Goal: Task Accomplishment & Management: Manage account settings

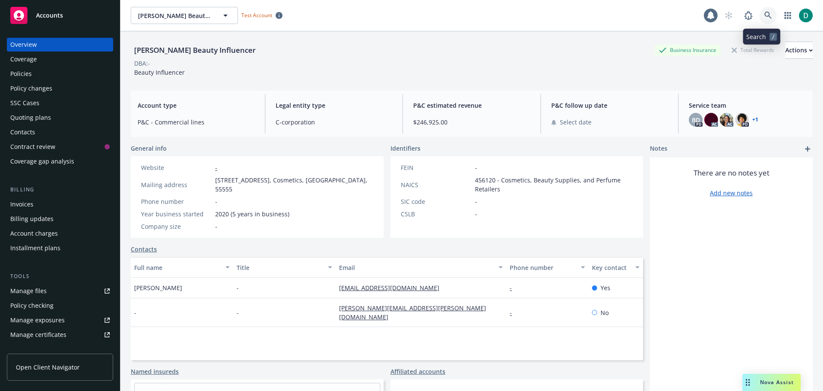
click at [765, 17] on icon at bounding box center [769, 16] width 8 height 8
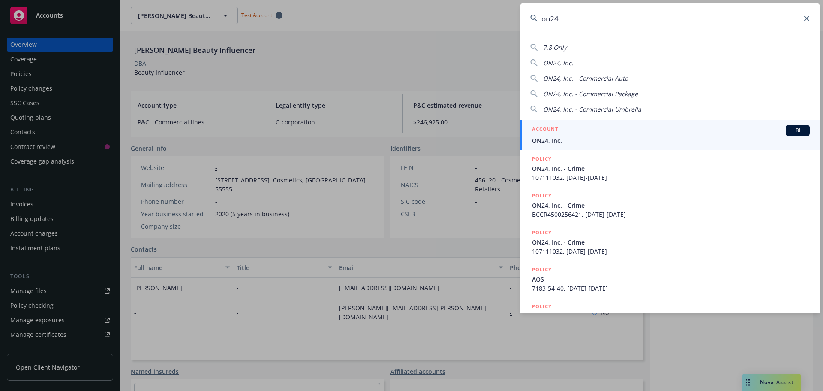
type input "on24"
click at [599, 142] on span "ON24, Inc." at bounding box center [671, 140] width 278 height 9
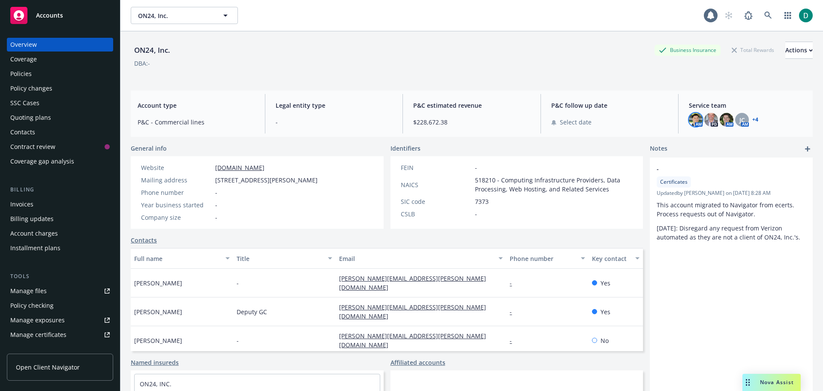
click at [689, 119] on img at bounding box center [696, 120] width 14 height 14
click at [765, 18] on icon at bounding box center [769, 16] width 8 height 8
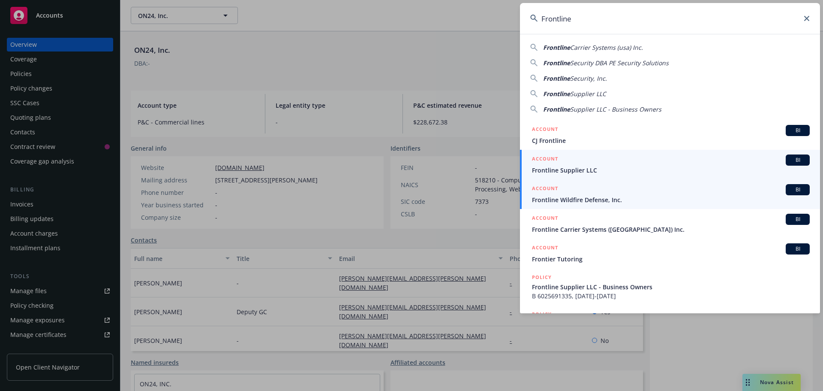
type input "Frontline"
click at [584, 201] on span "Frontline Wildfire Defense, Inc." at bounding box center [671, 199] width 278 height 9
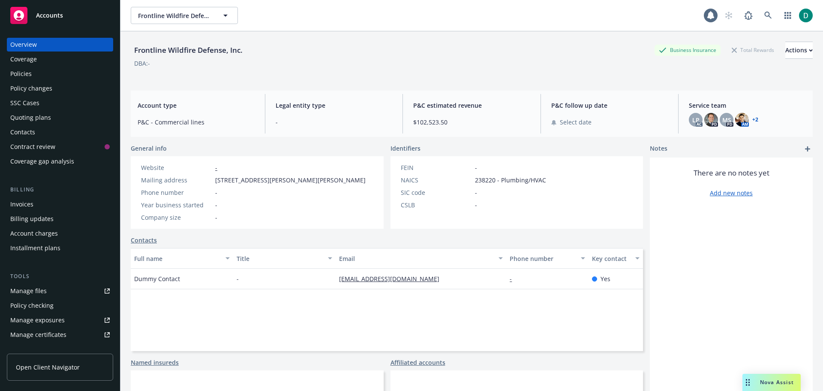
click at [34, 70] on div "Policies" at bounding box center [59, 74] width 99 height 14
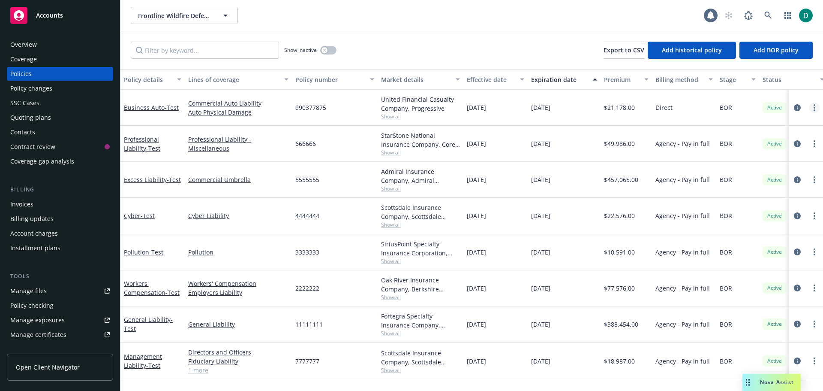
click at [816, 109] on link "more" at bounding box center [815, 107] width 10 height 10
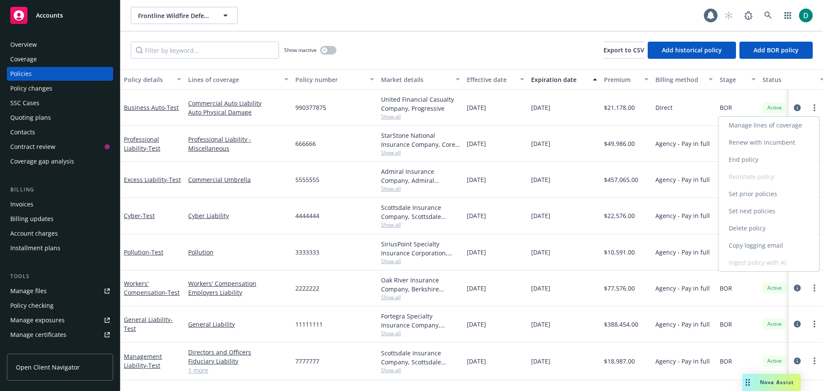
click at [740, 224] on link "Delete policy" at bounding box center [769, 228] width 101 height 17
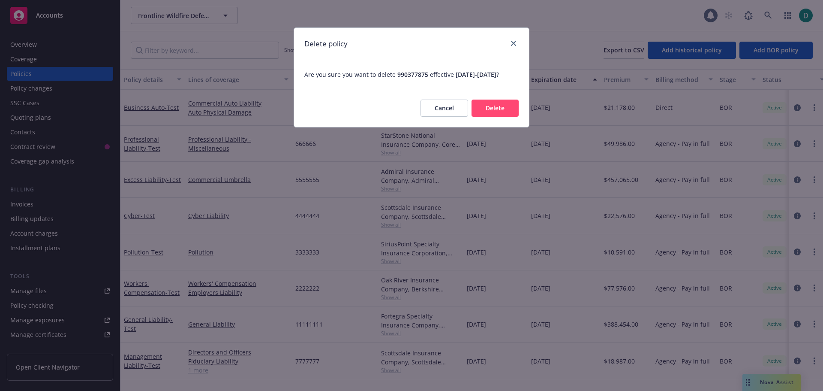
click at [497, 117] on button "Delete" at bounding box center [495, 107] width 47 height 17
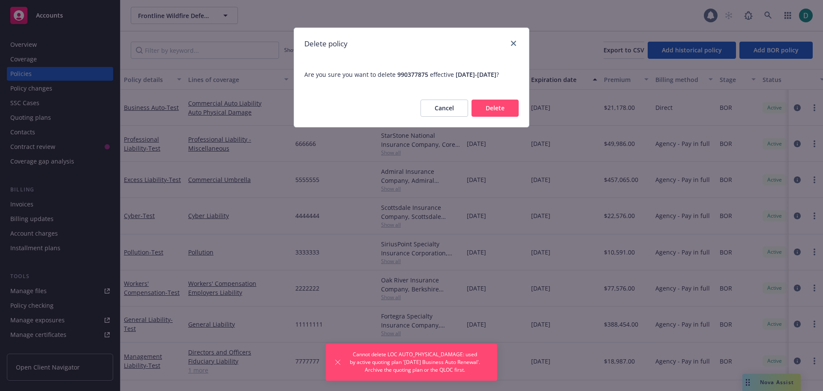
click at [508, 116] on button "Delete" at bounding box center [495, 107] width 47 height 17
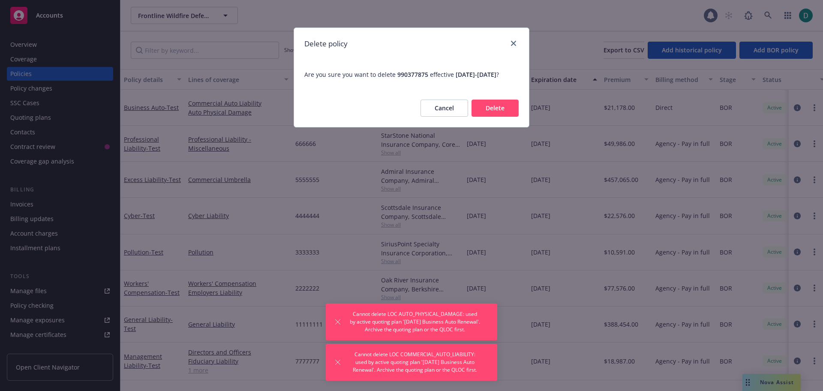
click at [510, 117] on button "Delete" at bounding box center [495, 107] width 47 height 17
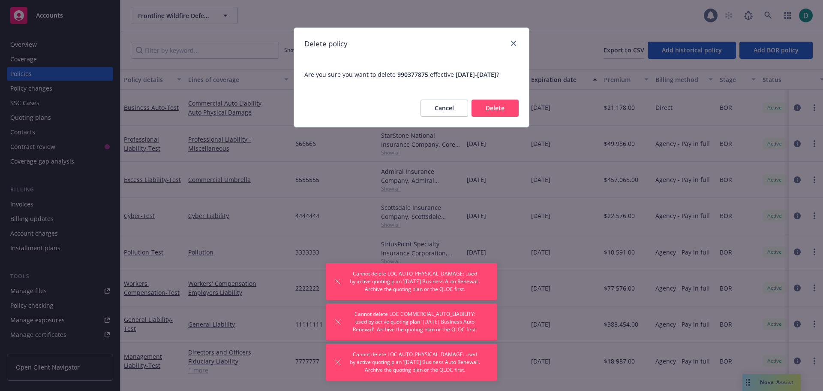
click at [452, 117] on button "Cancel" at bounding box center [445, 107] width 48 height 17
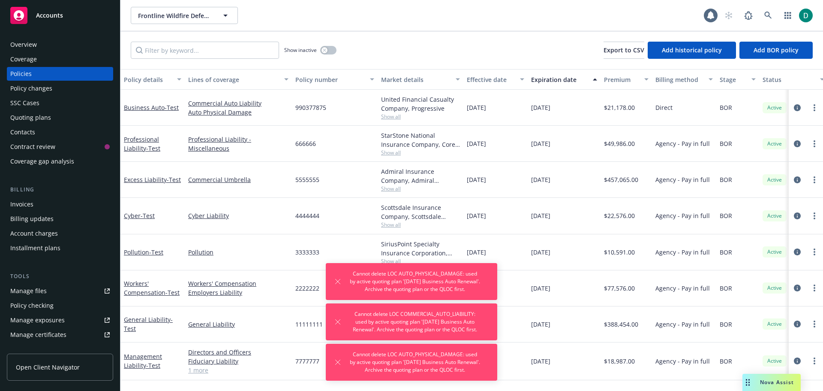
click at [422, 57] on div "Show inactive Export to CSV Add historical policy Add BOR policy" at bounding box center [472, 50] width 703 height 38
